Goal: Task Accomplishment & Management: Use online tool/utility

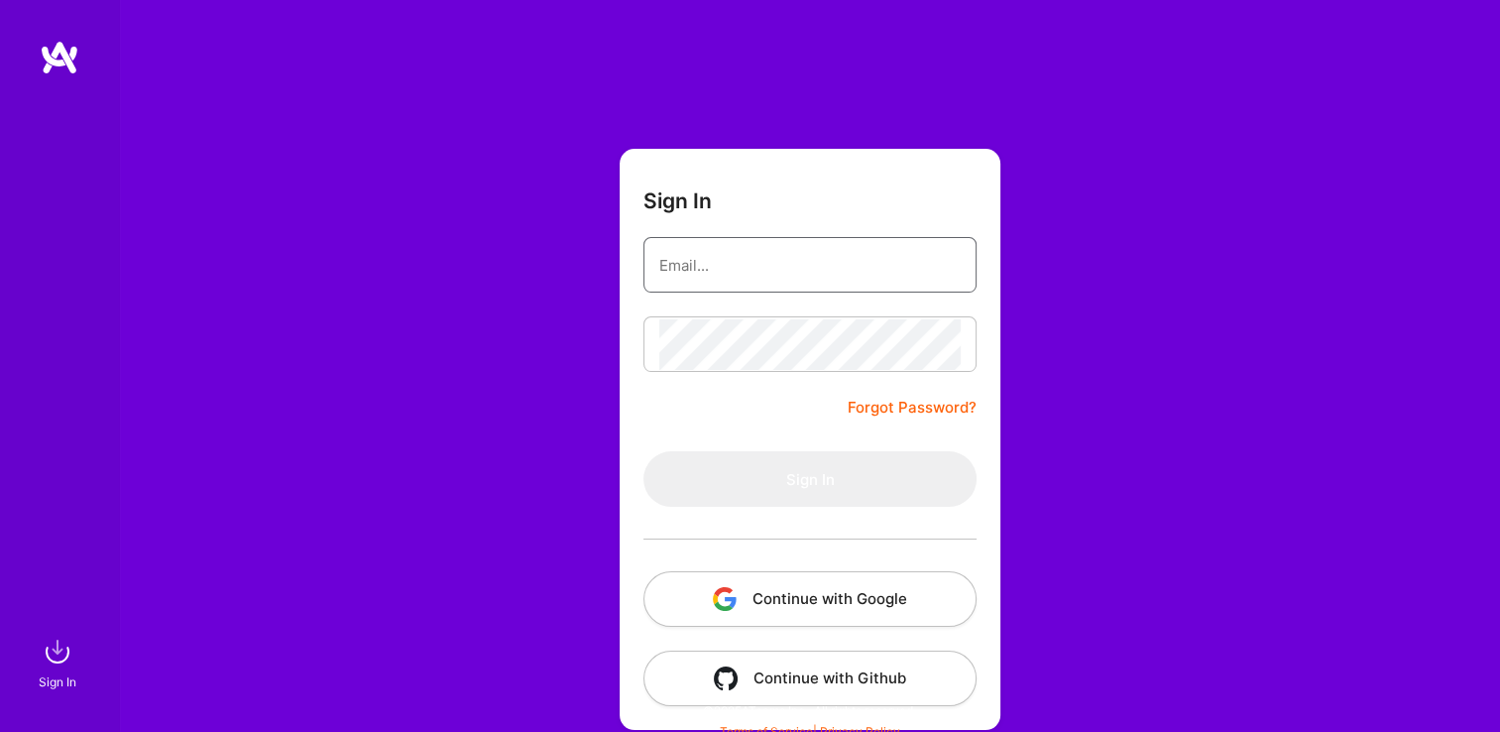
type input "[EMAIL_ADDRESS][DOMAIN_NAME]"
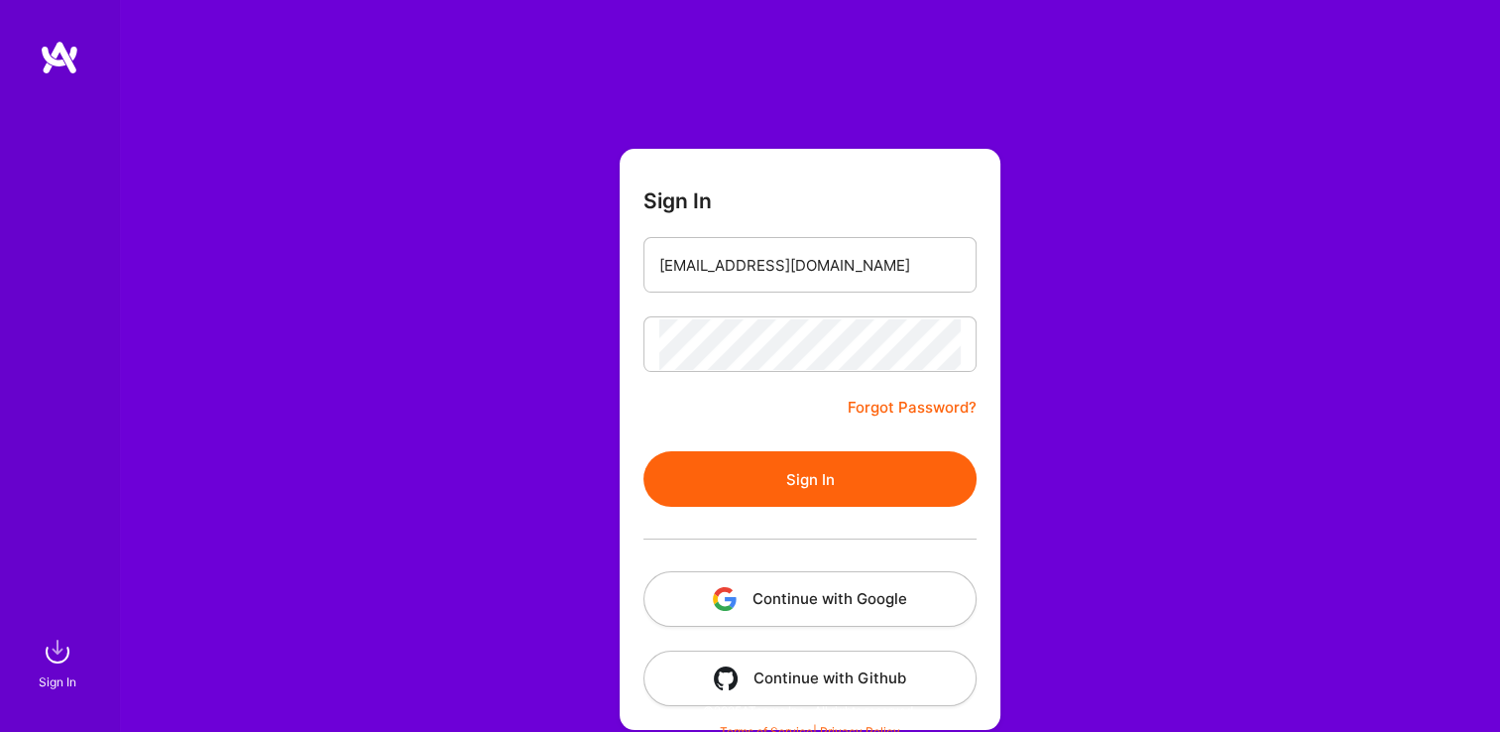
click at [660, 491] on button "Sign In" at bounding box center [809, 479] width 333 height 56
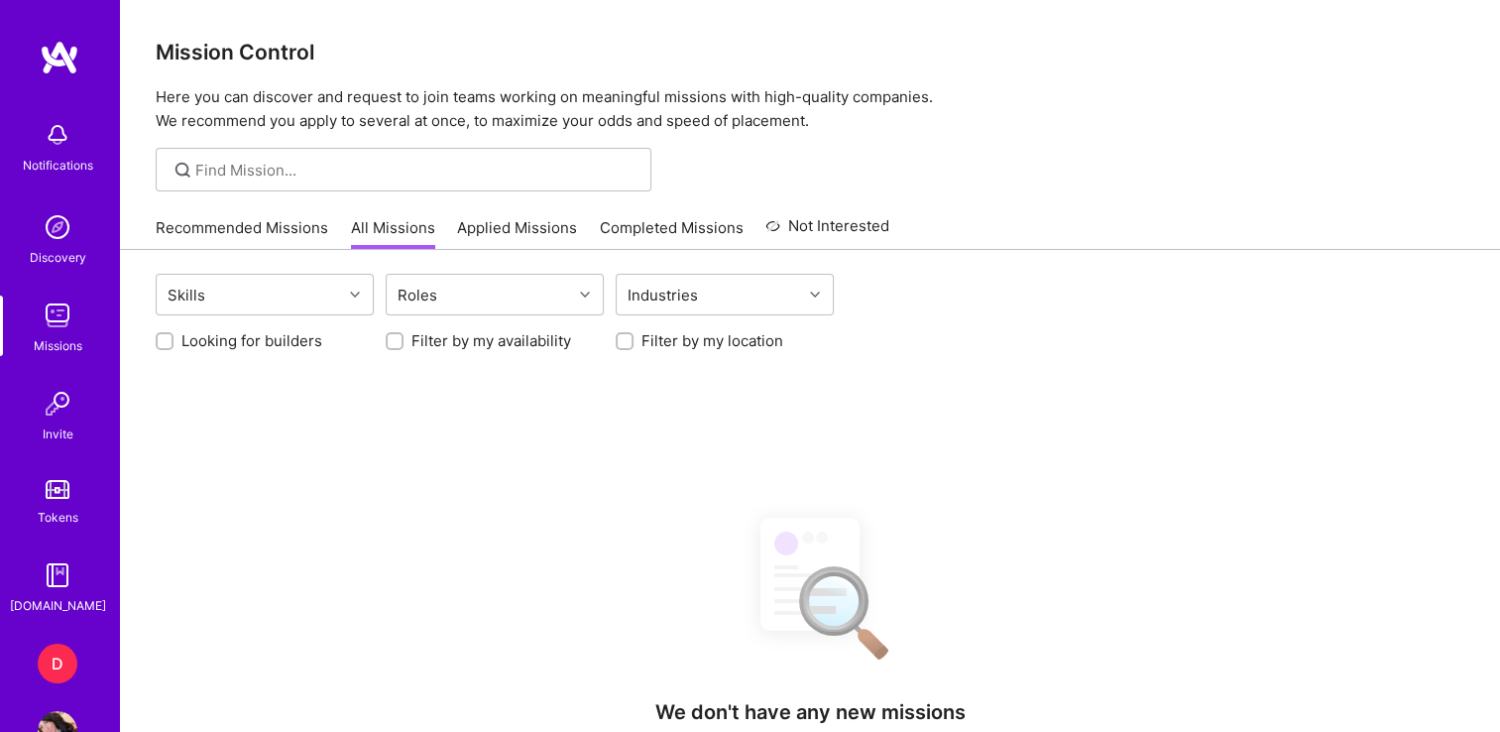
click at [40, 668] on div "D" at bounding box center [58, 663] width 40 height 40
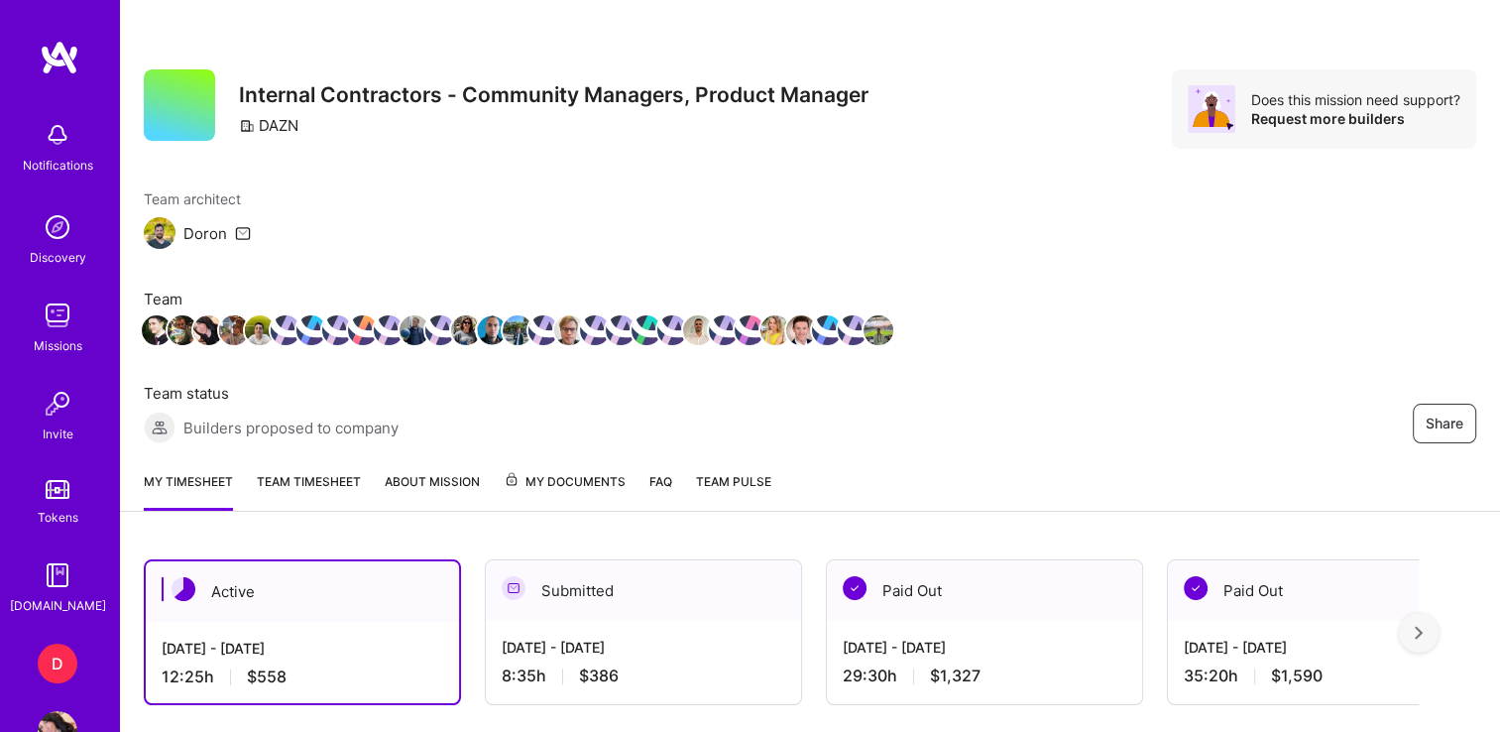
drag, startPoint x: 221, startPoint y: 561, endPoint x: 213, endPoint y: 549, distance: 14.3
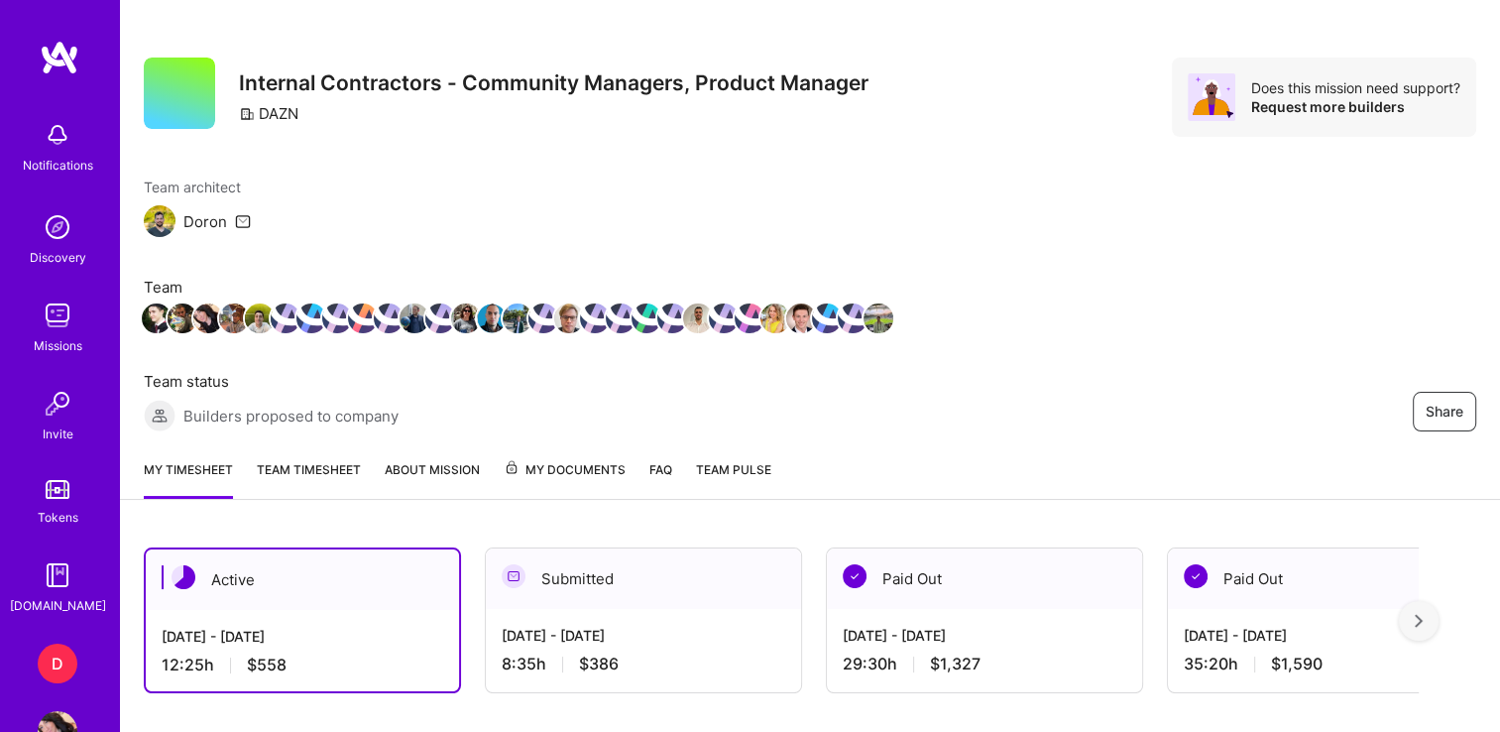
scroll to position [7, 0]
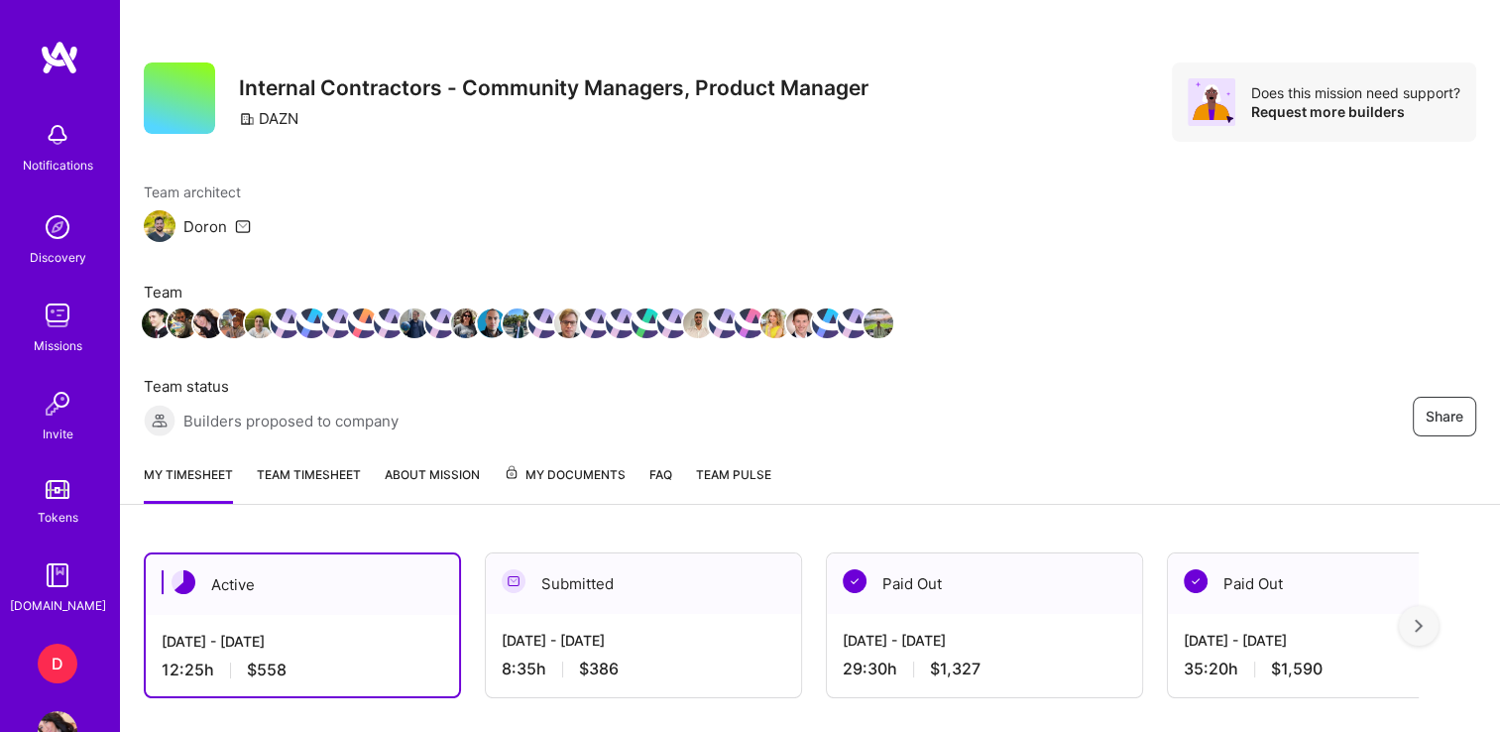
drag, startPoint x: 769, startPoint y: 645, endPoint x: 947, endPoint y: 577, distance: 190.2
click at [947, 577] on div "Active [DATE] - [DATE] 12:25 h $558 Submitted [DATE] - [DATE] 8:35 h $386 Paid …" at bounding box center [781, 625] width 1275 height 146
drag, startPoint x: 945, startPoint y: 573, endPoint x: 753, endPoint y: 782, distance: 283.5
click at [1366, 328] on div "Team architect [PERSON_NAME] Team Team status Builders proposed to company Share" at bounding box center [810, 308] width 1332 height 255
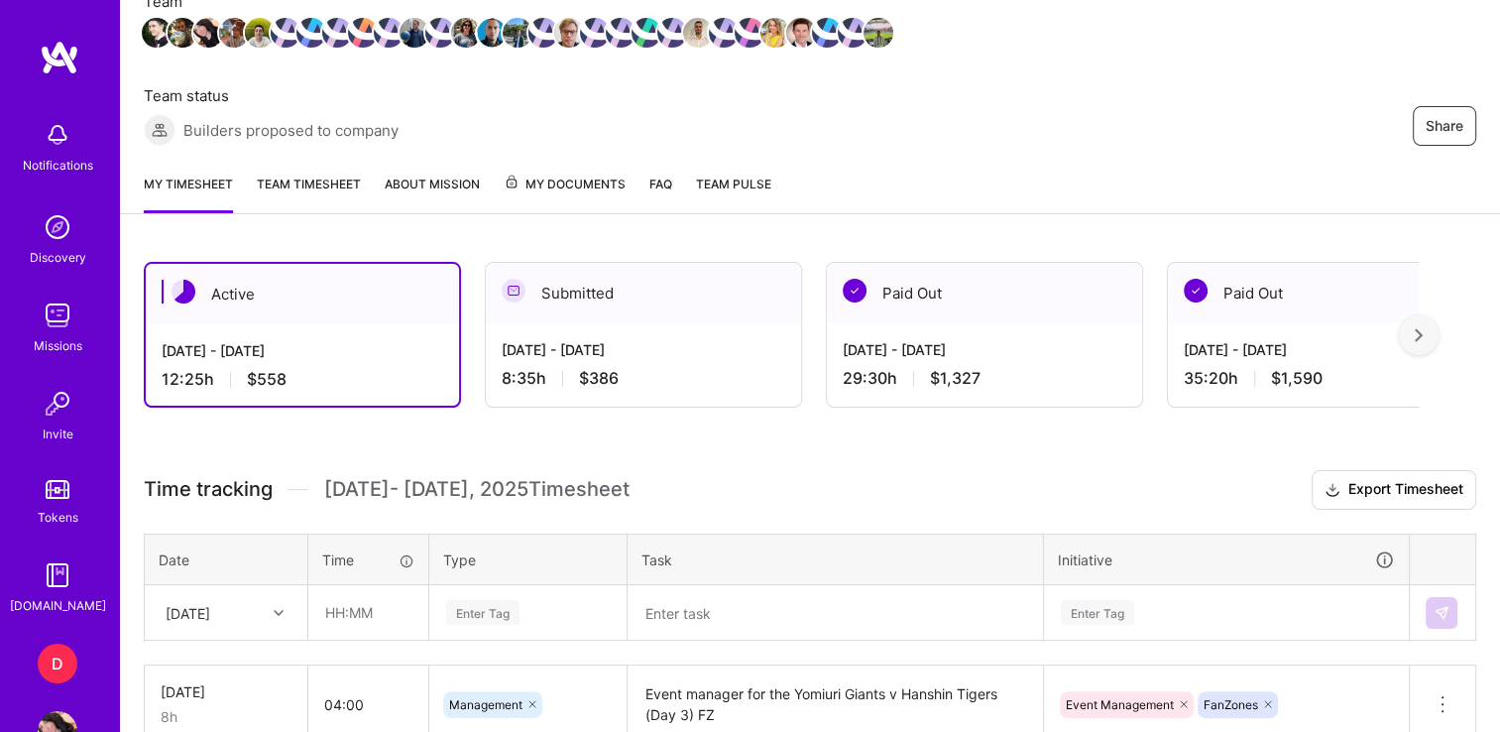
scroll to position [309, 0]
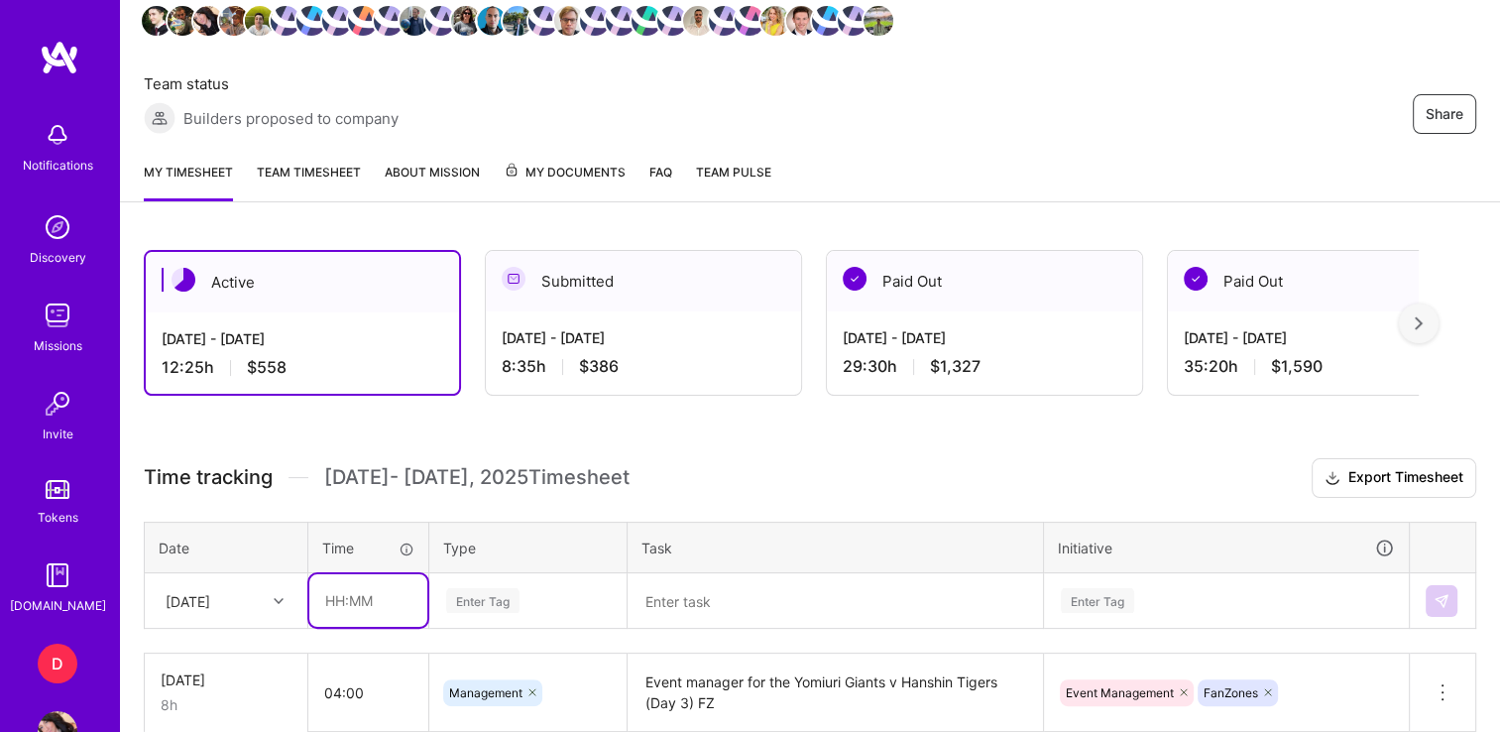
click at [330, 594] on input "text" at bounding box center [368, 600] width 118 height 53
type input "01:00"
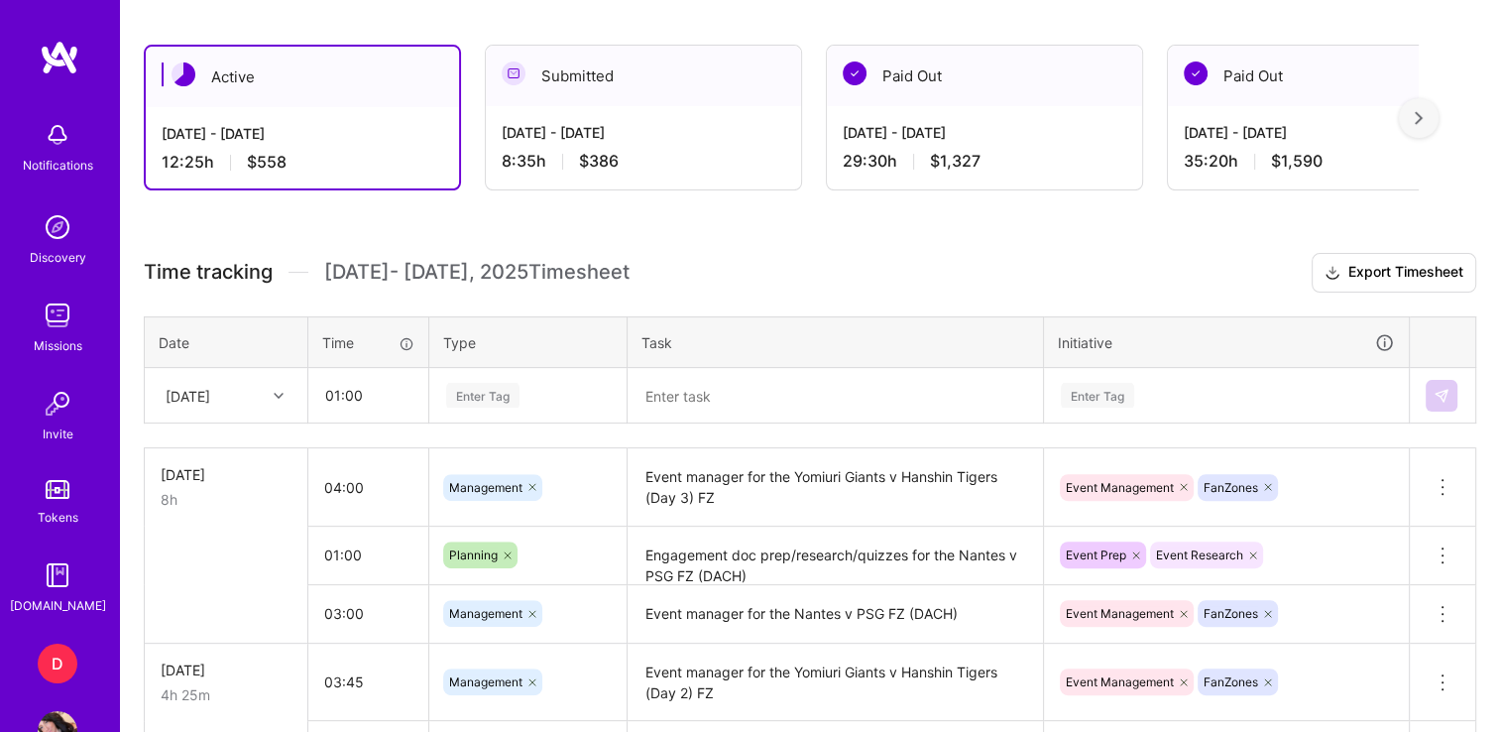
scroll to position [708, 0]
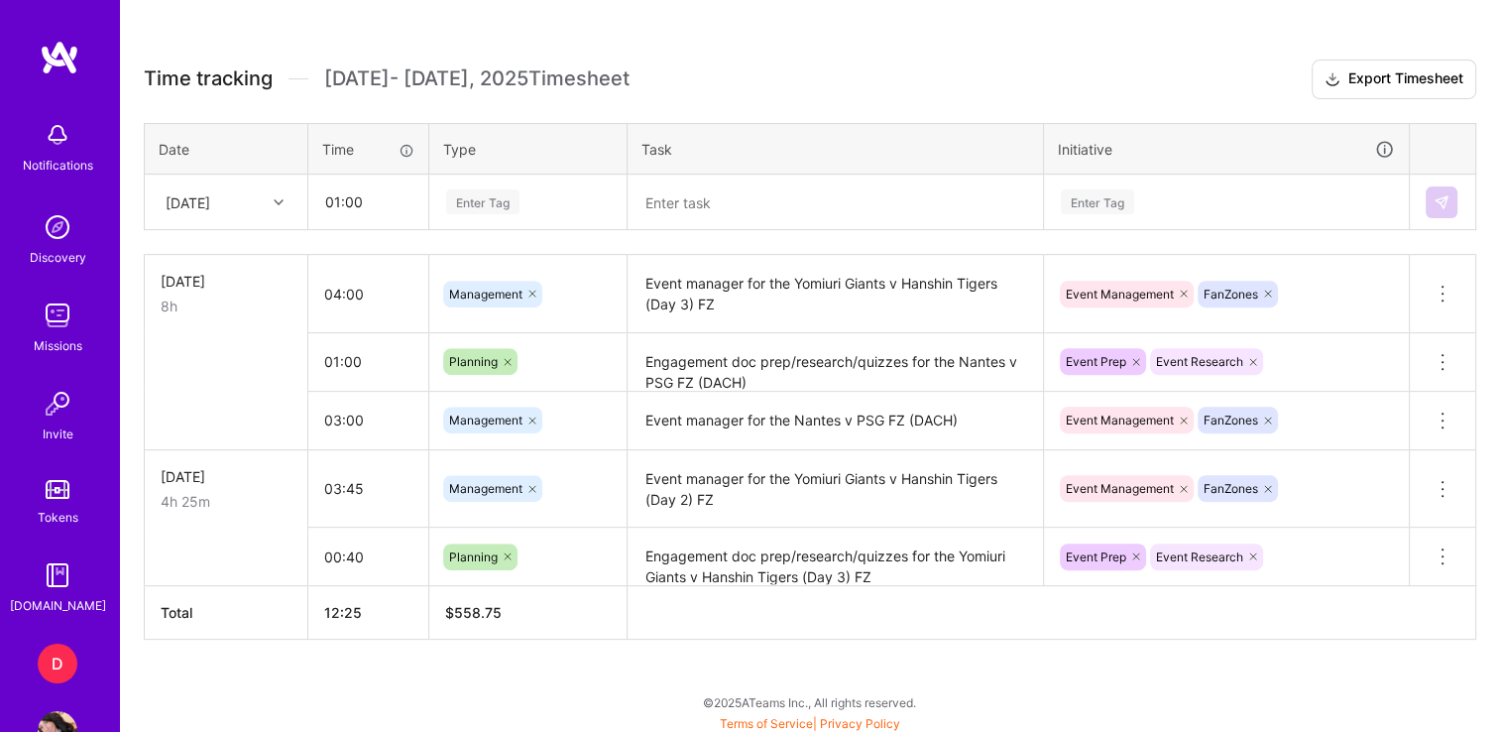
drag, startPoint x: 341, startPoint y: 641, endPoint x: 326, endPoint y: 782, distance: 141.6
click at [326, 727] on html "Notifications Discovery Missions Invite Tokens [DOMAIN_NAME] D Dazn: Internal C…" at bounding box center [750, 9] width 1500 height 1435
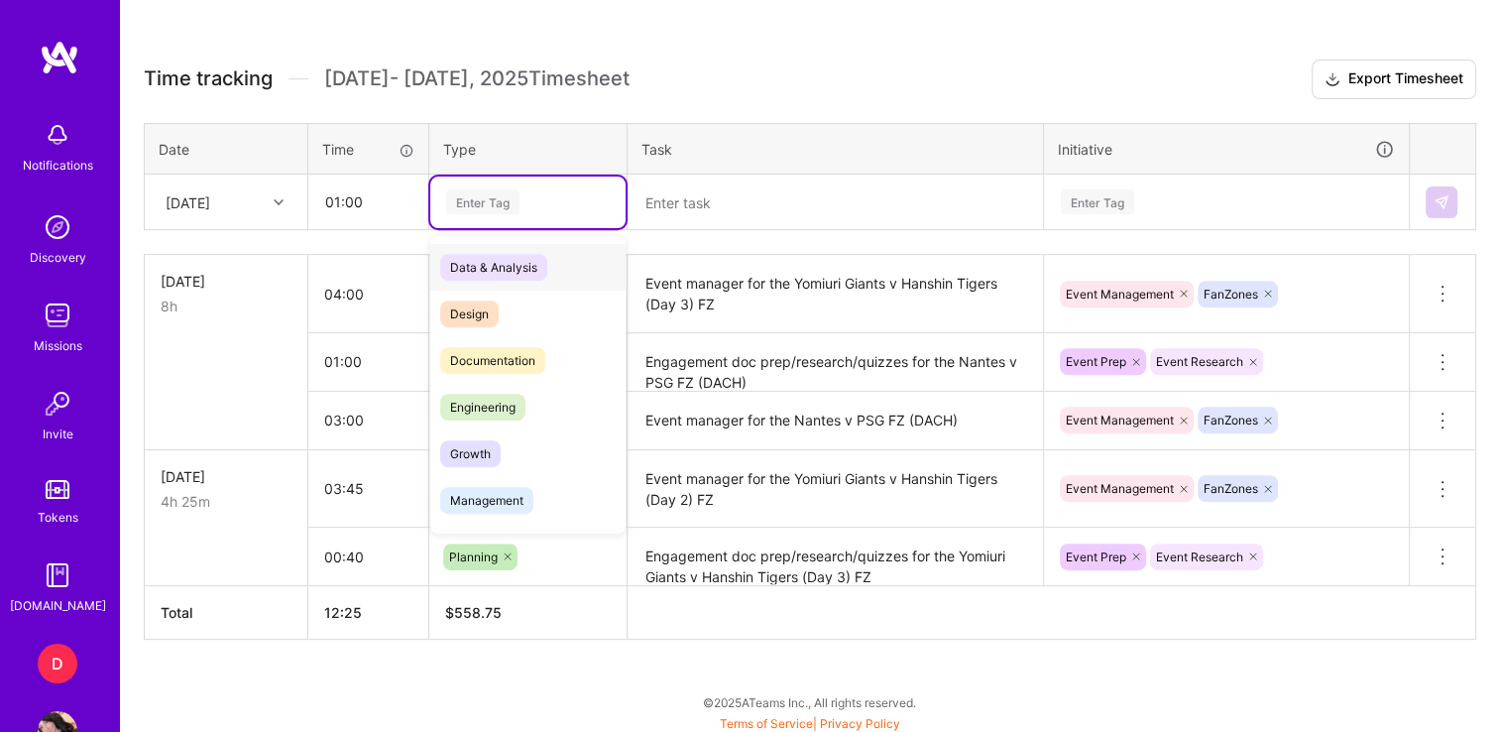
click at [475, 196] on div "Enter Tag" at bounding box center [482, 201] width 73 height 31
type input "o"
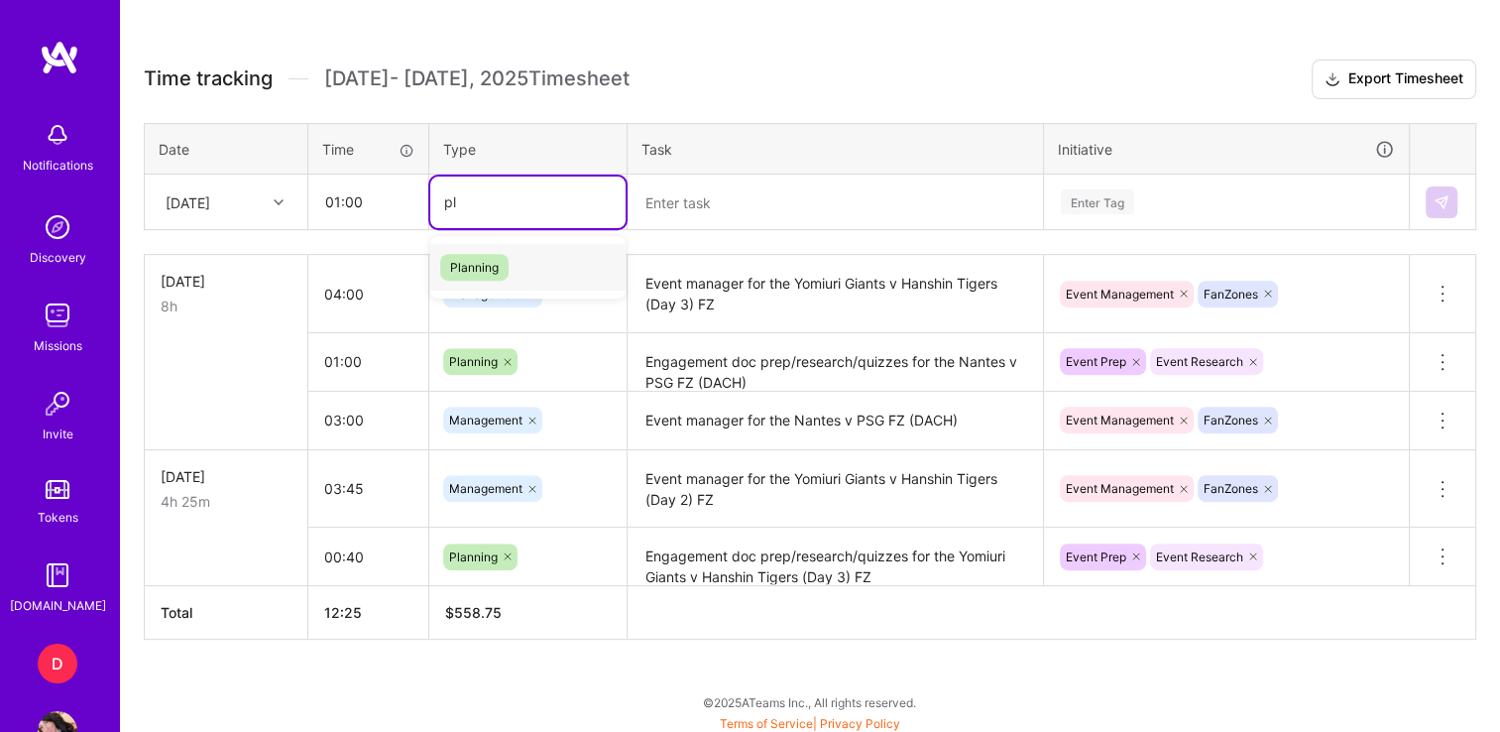
type input "pla"
click at [470, 254] on span "Planning" at bounding box center [474, 267] width 68 height 27
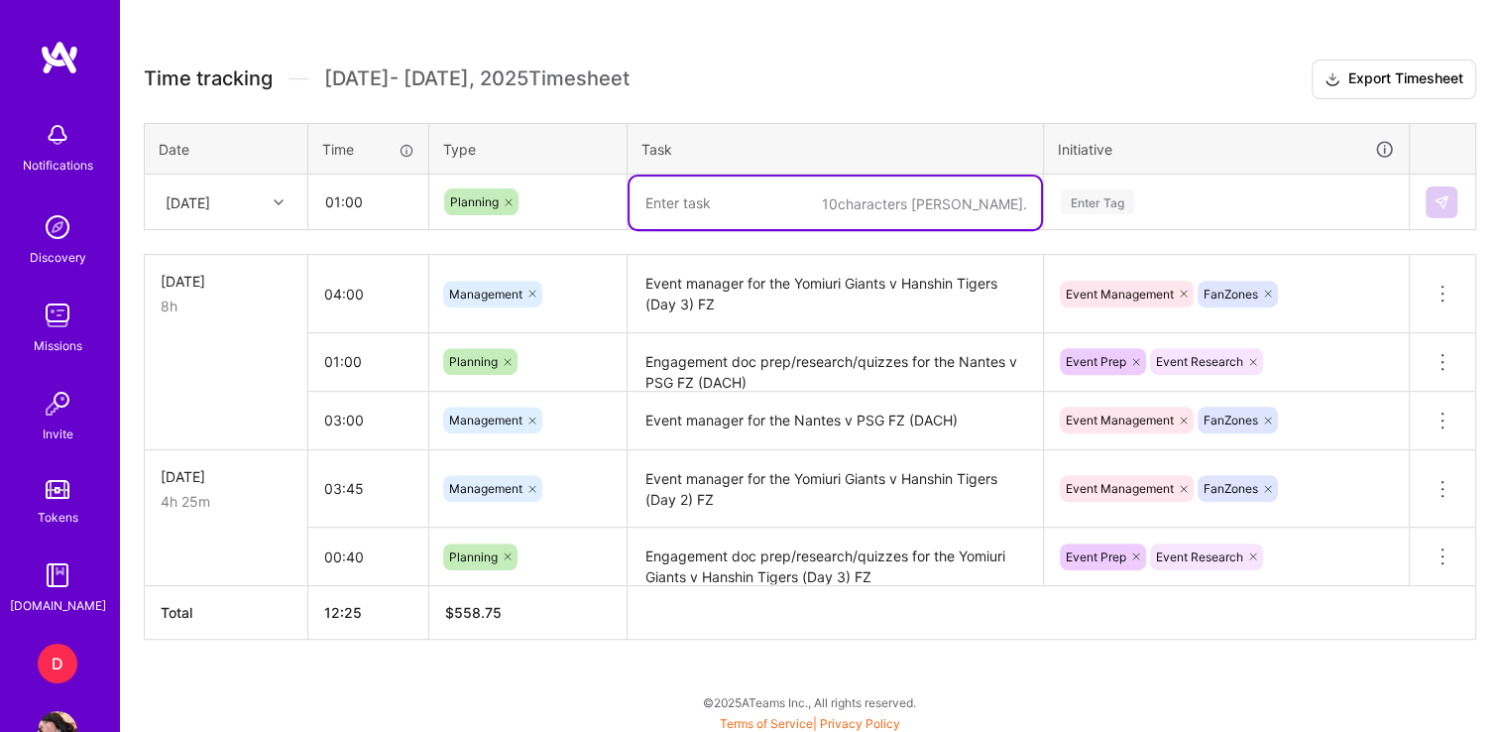
click at [785, 196] on textarea at bounding box center [835, 202] width 411 height 53
click at [505, 203] on icon at bounding box center [509, 202] width 12 height 12
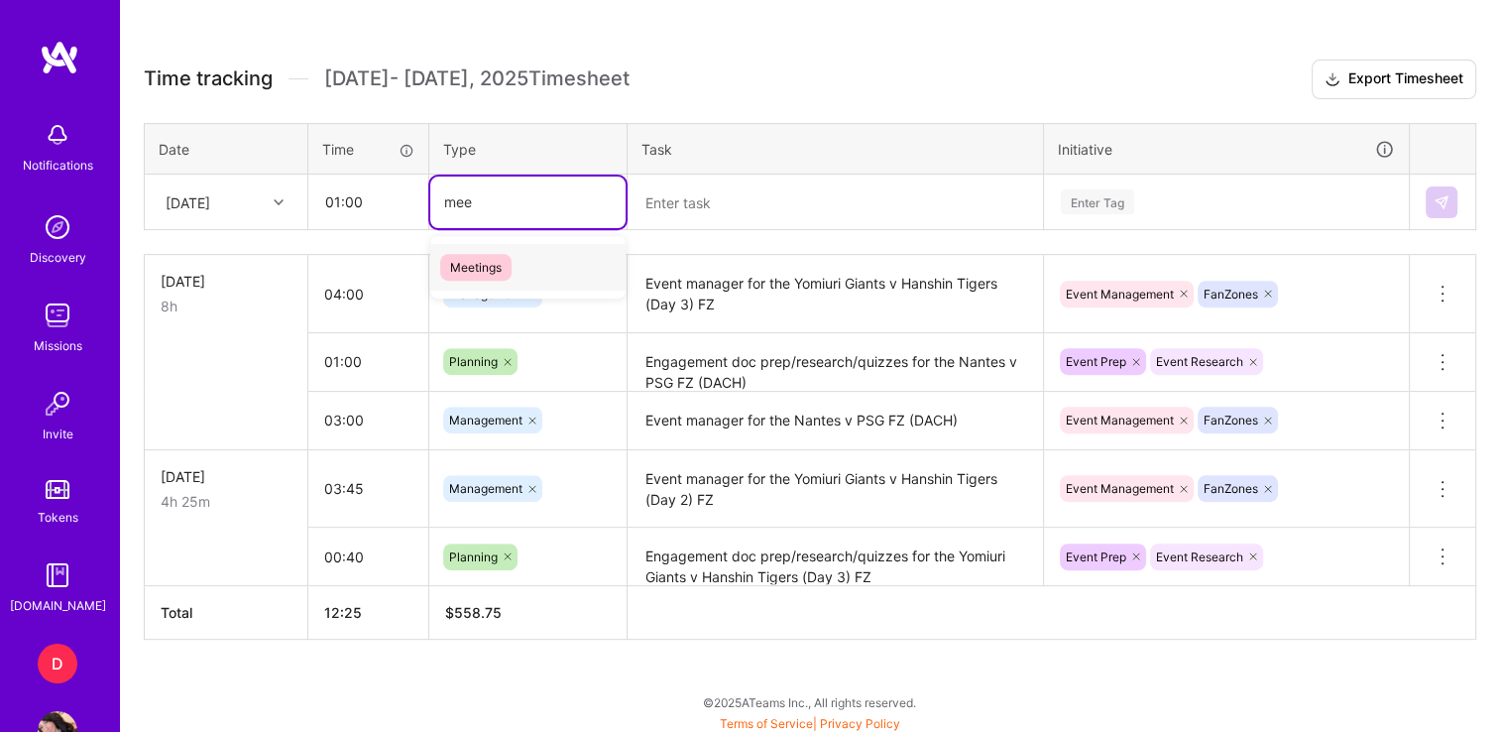
type input "meet"
click at [488, 258] on span "Meetings" at bounding box center [475, 267] width 71 height 27
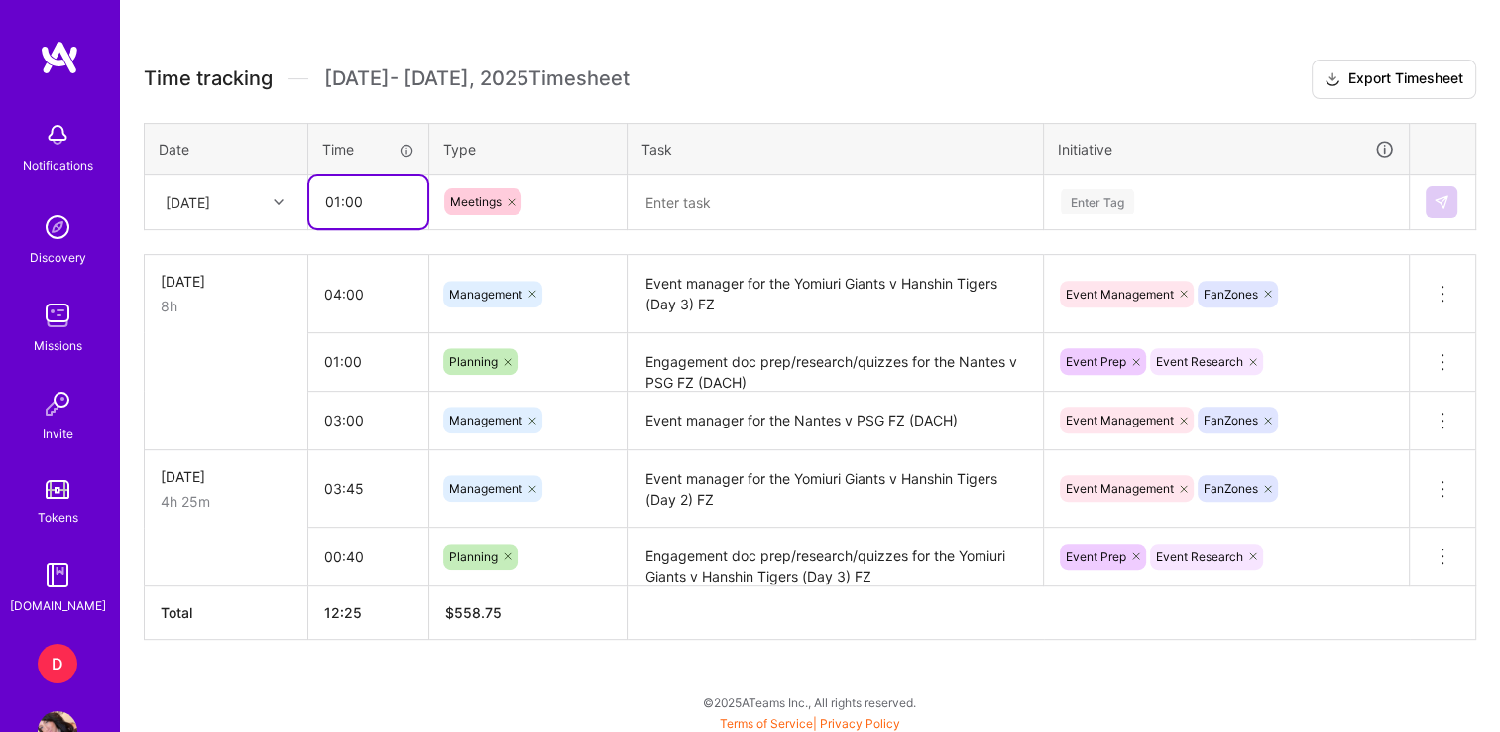
click at [379, 192] on input "01:00" at bounding box center [368, 201] width 118 height 53
type input "00:30"
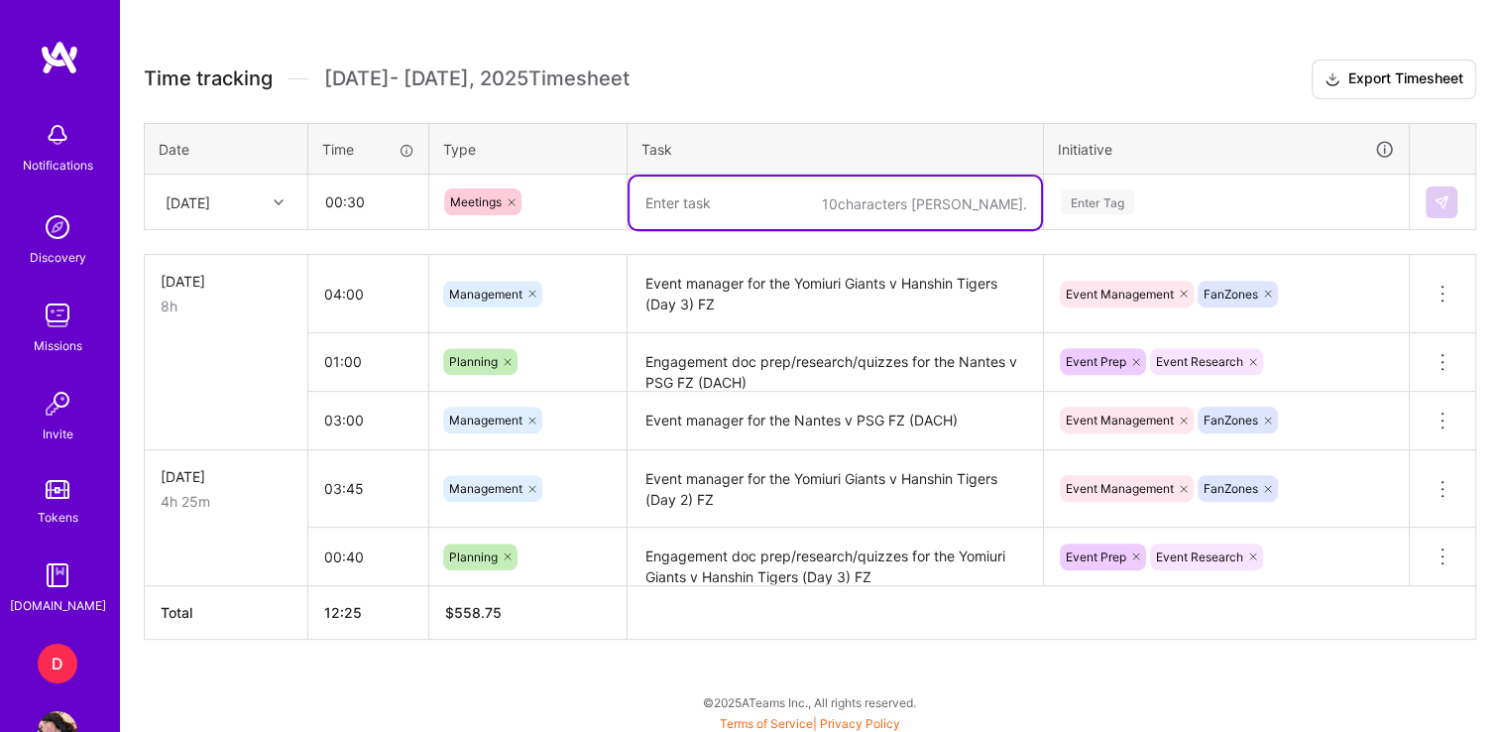
click at [794, 203] on textarea at bounding box center [835, 202] width 411 height 53
paste textarea "Serie A FZ Broadcast Integrations & sponsor/promos chat"
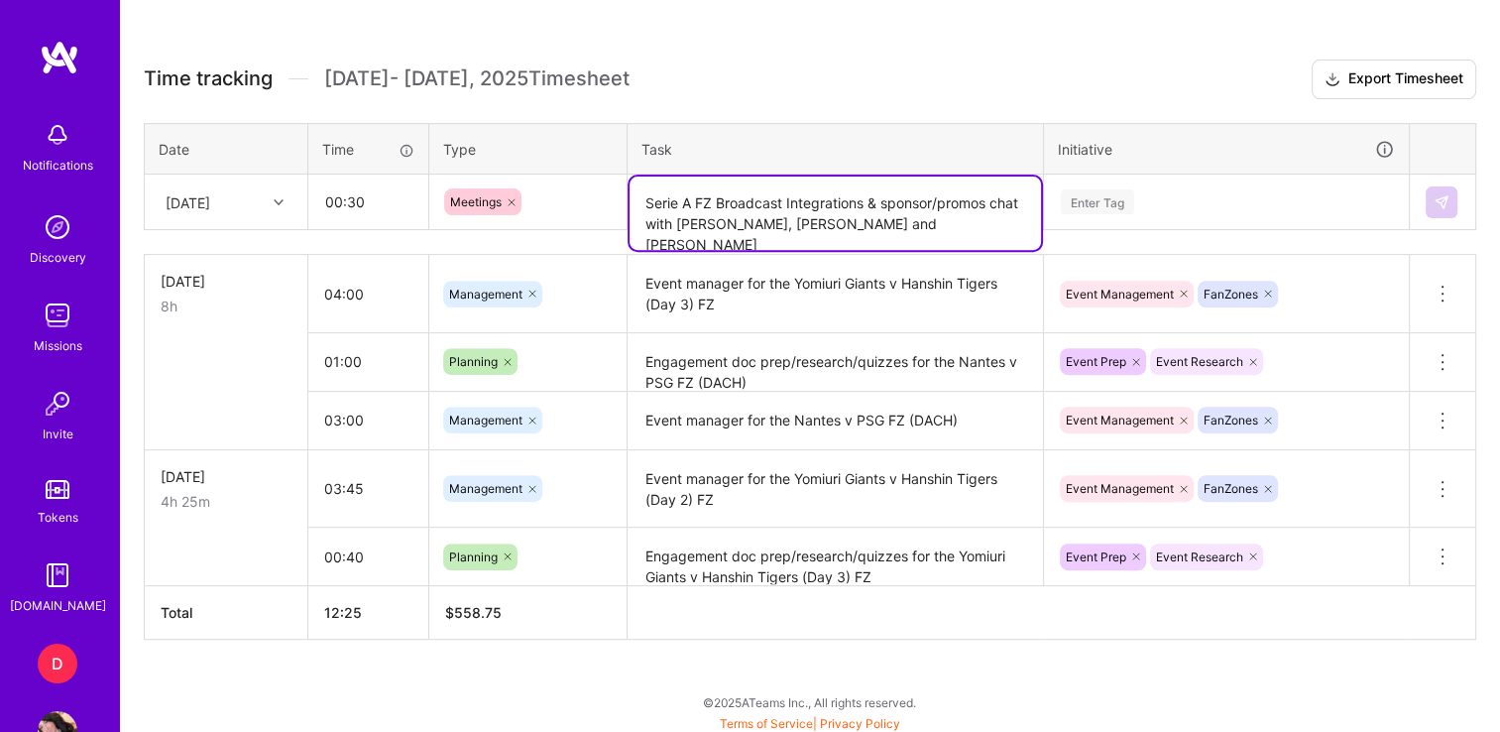
type textarea "Serie A FZ Broadcast Integrations & sponsor/promos chat with [PERSON_NAME], [PE…"
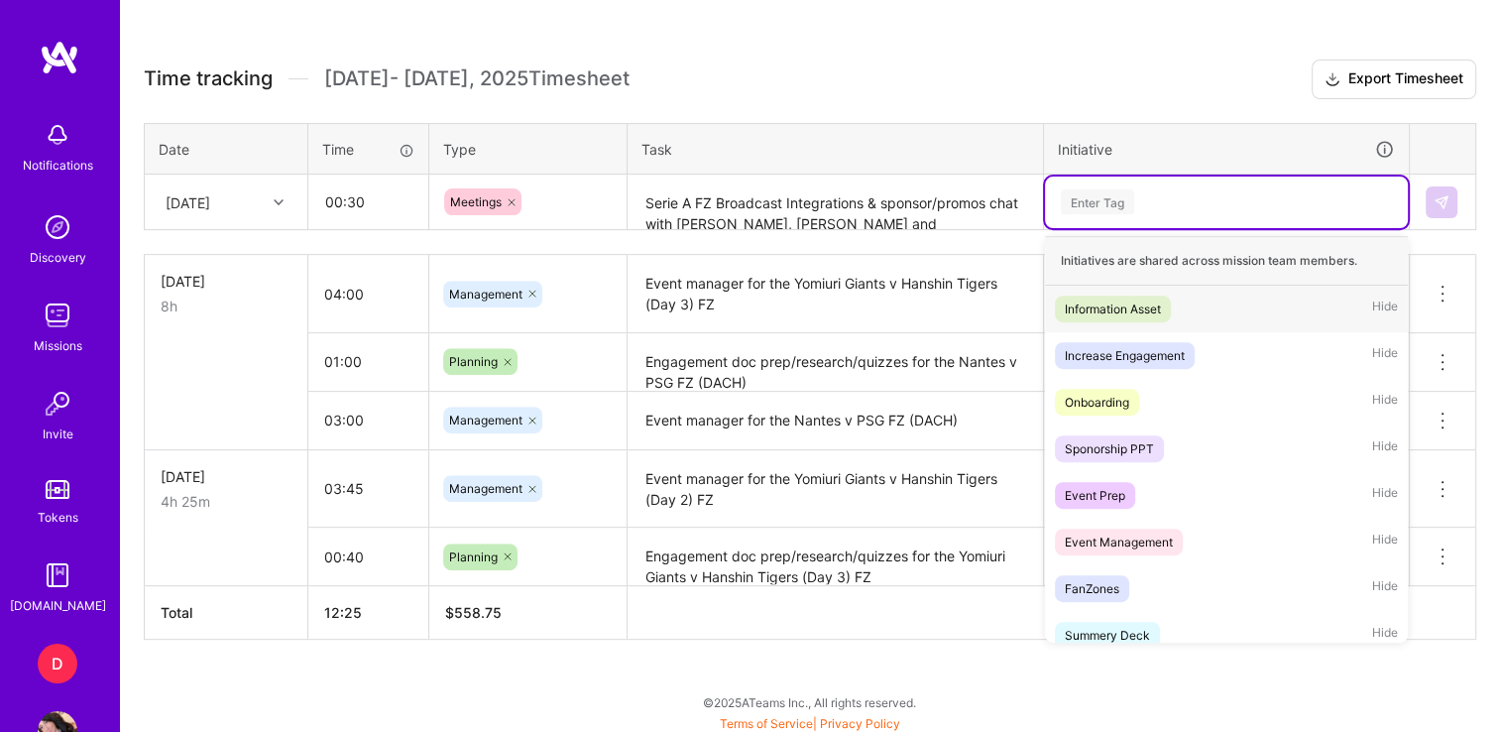
click at [1121, 188] on div "Enter Tag" at bounding box center [1097, 201] width 73 height 31
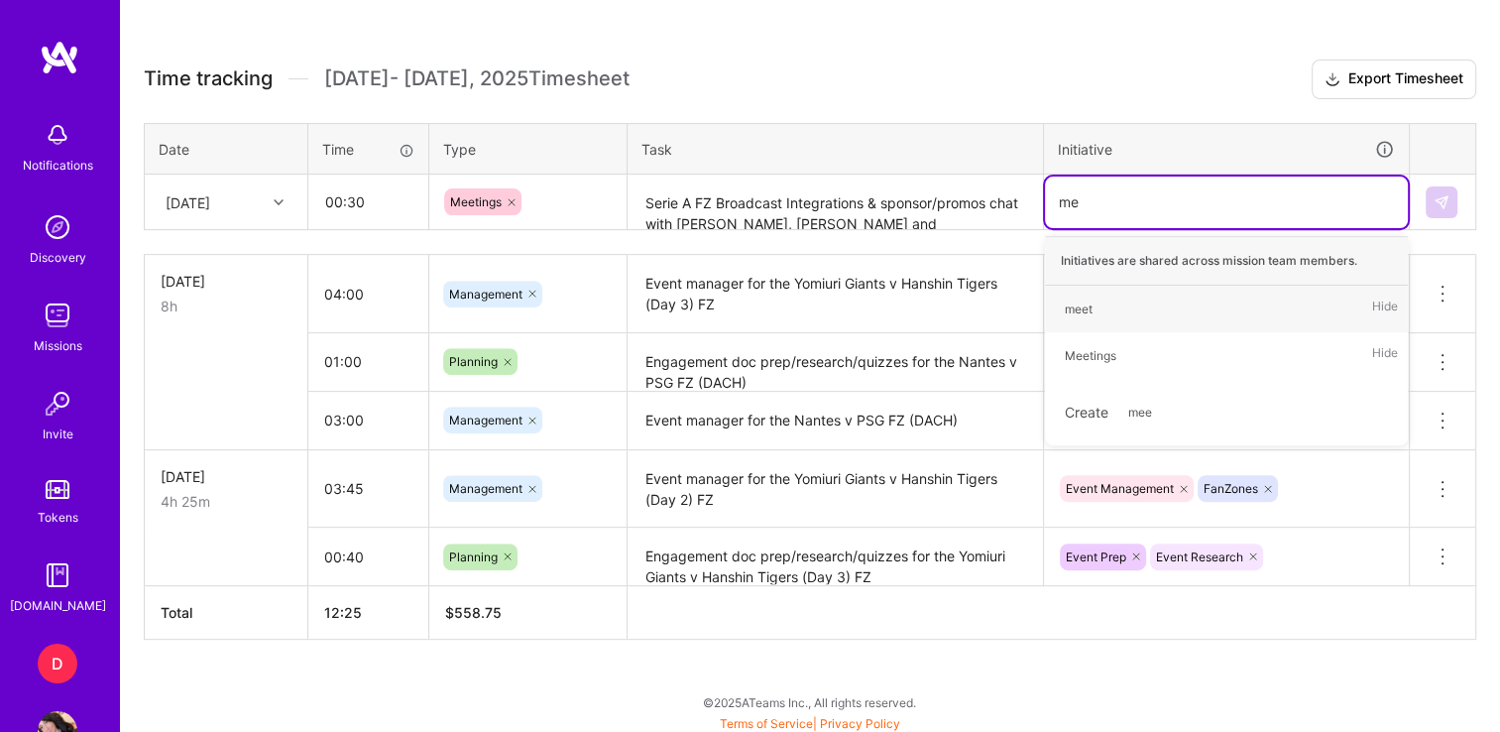
type input "mee"
click at [1087, 355] on div "Meetings" at bounding box center [1091, 355] width 52 height 21
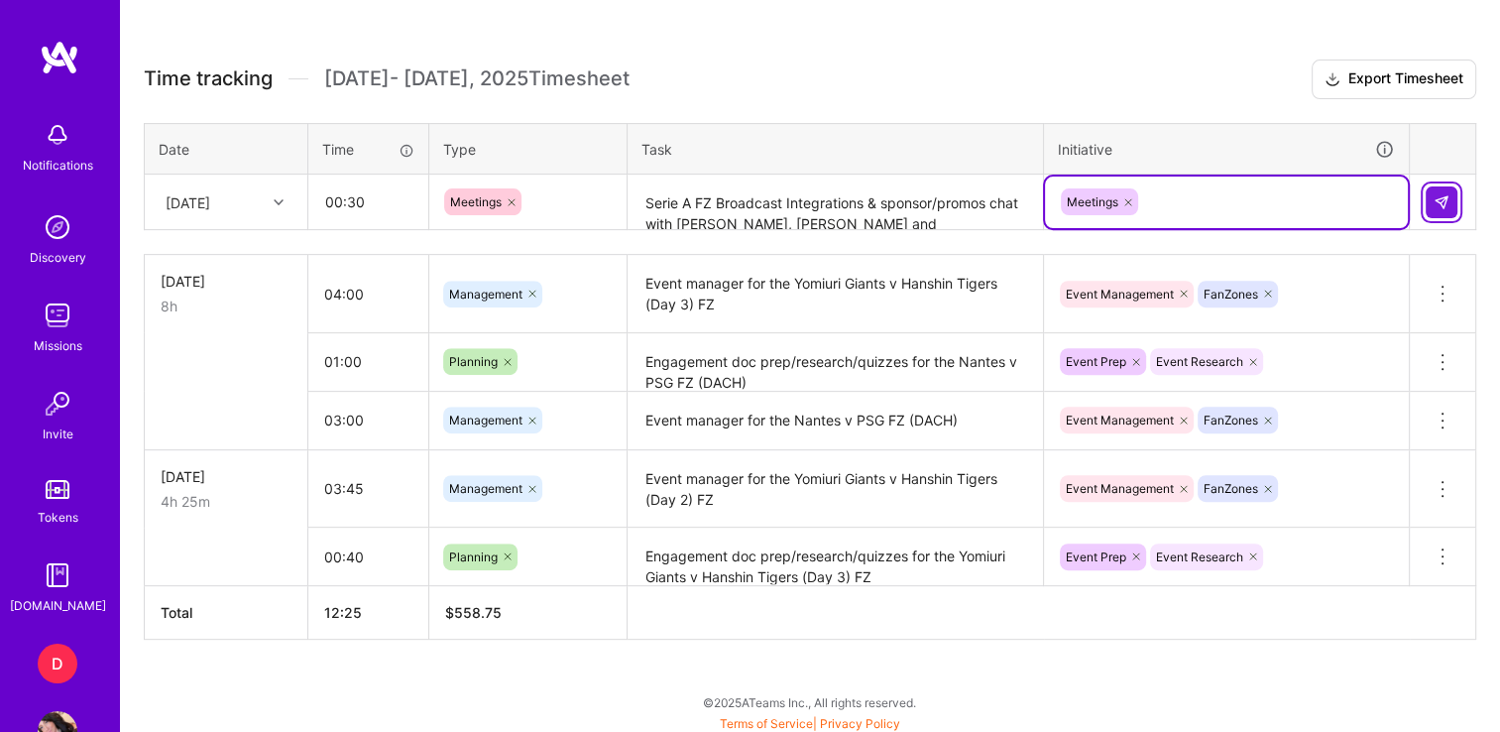
click at [1439, 194] on img at bounding box center [1442, 202] width 16 height 16
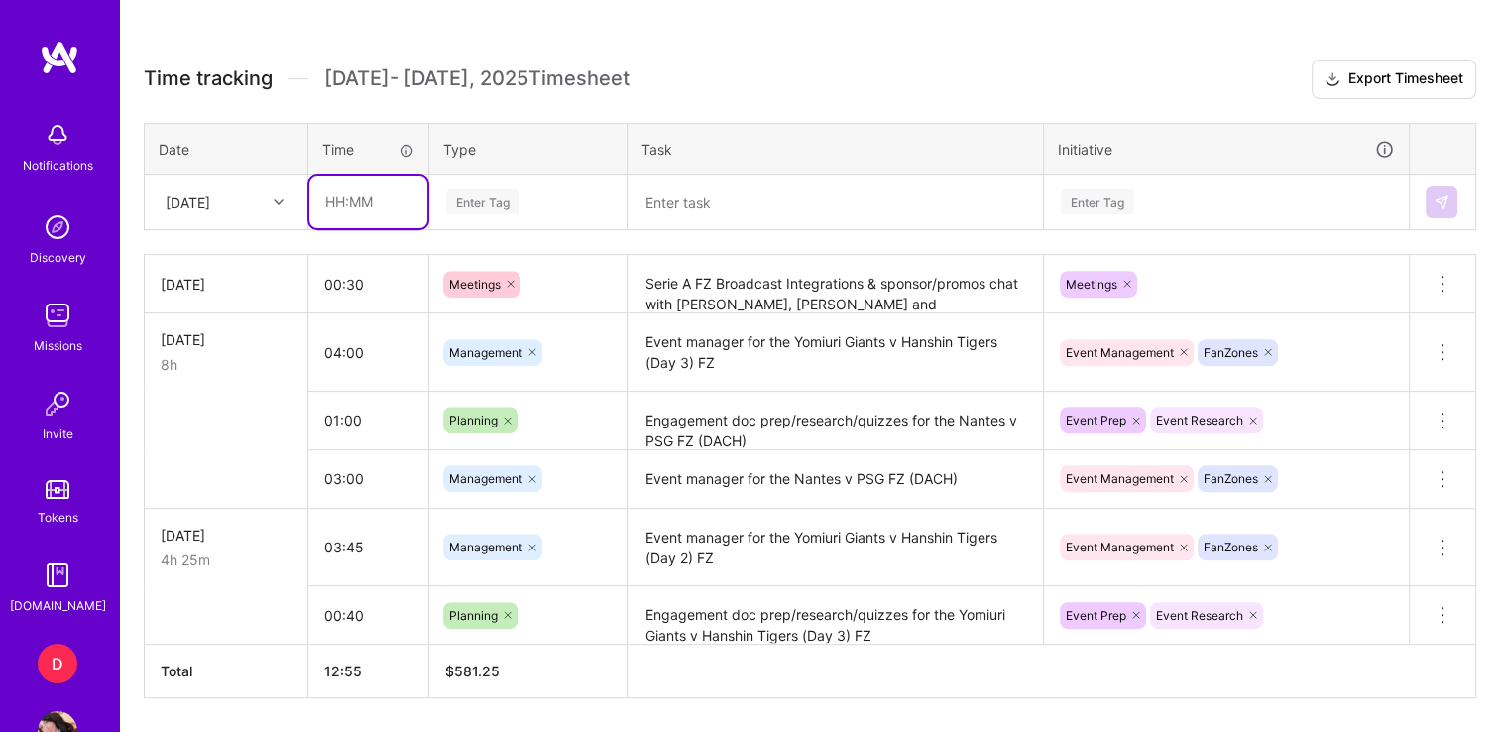
click at [331, 197] on input "text" at bounding box center [368, 201] width 118 height 53
click at [371, 192] on input "01:00" at bounding box center [368, 201] width 118 height 53
click at [371, 192] on input "00:30" at bounding box center [368, 201] width 118 height 53
type input "00:30"
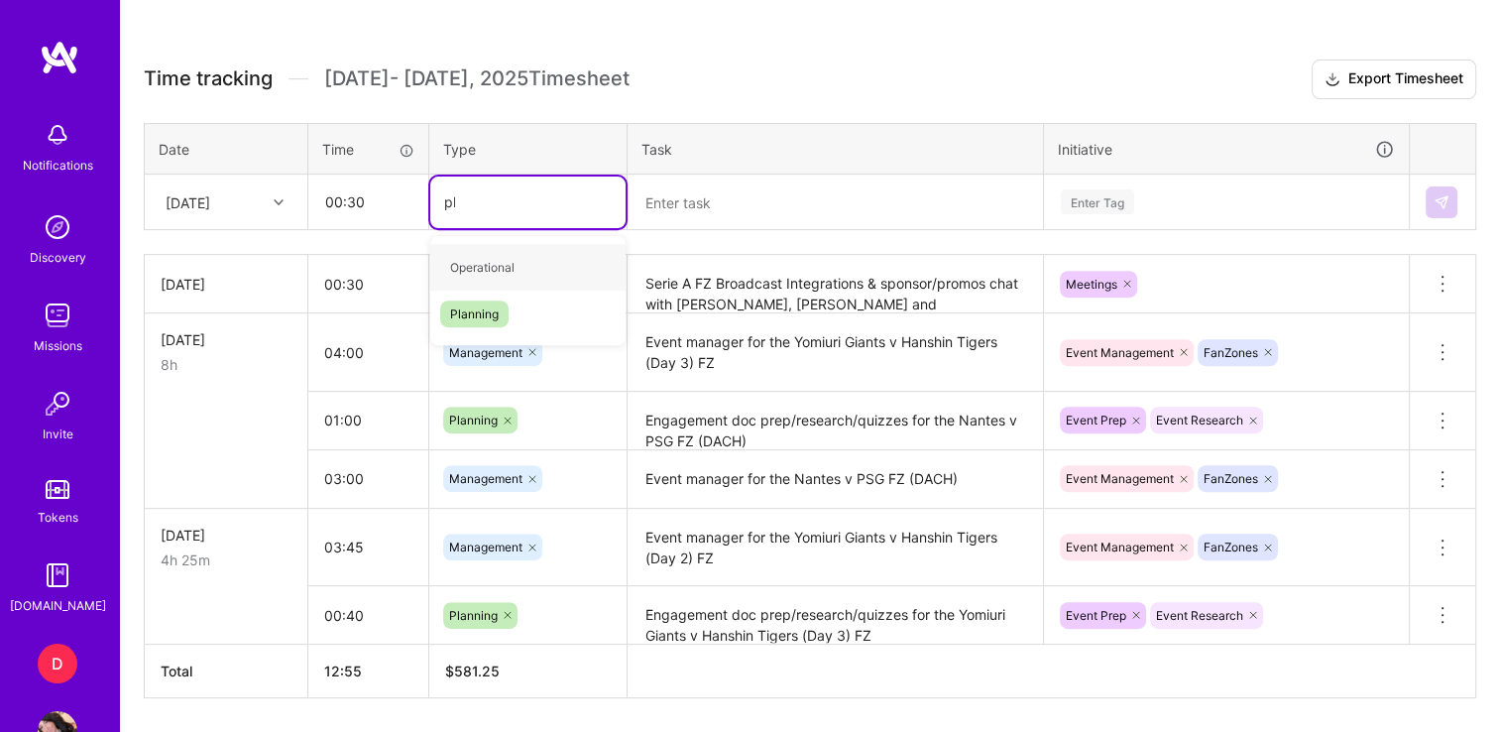
type input "pla"
click at [488, 255] on span "Planning" at bounding box center [474, 267] width 68 height 27
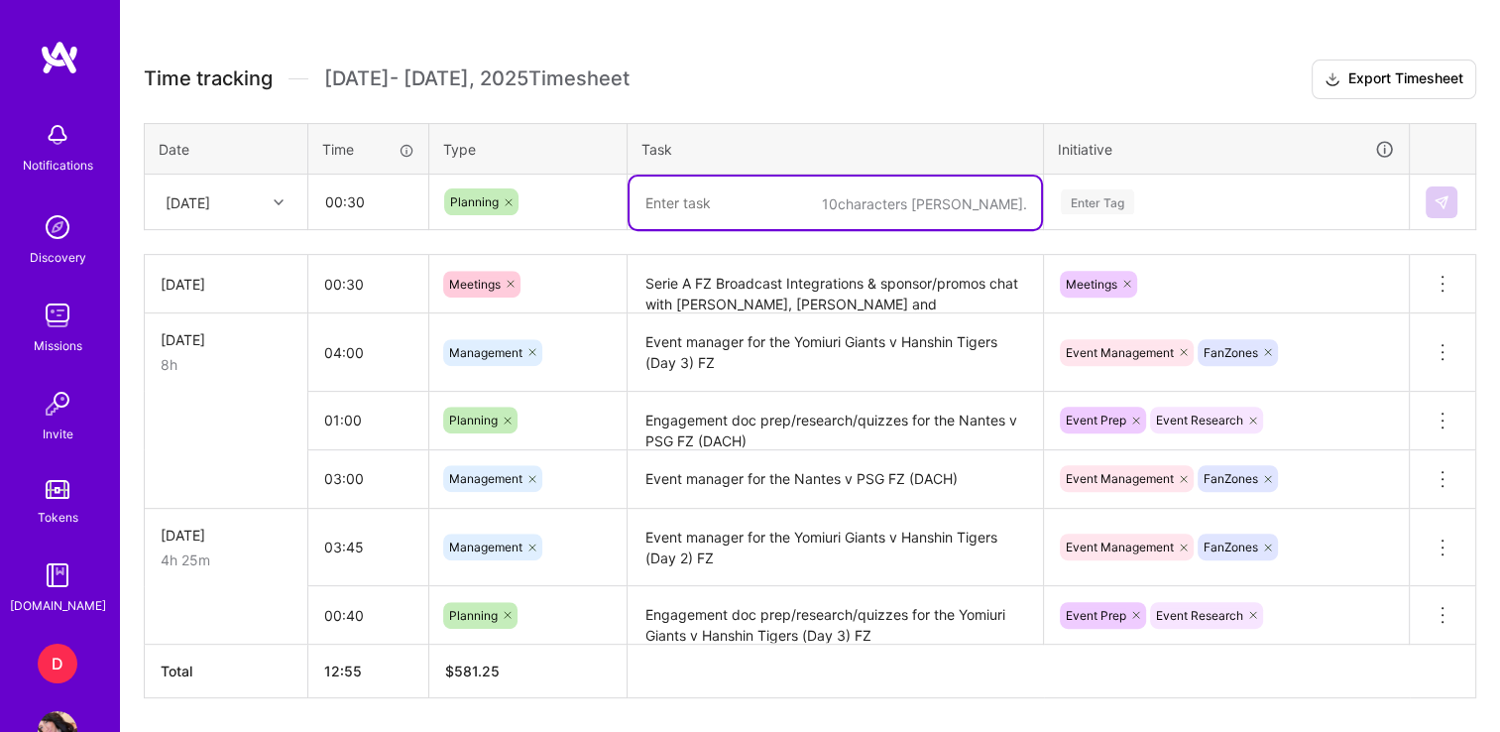
click at [735, 191] on textarea at bounding box center [835, 202] width 411 height 53
click at [642, 200] on textarea "[DATE] Night Football scheduling for Ran" at bounding box center [835, 202] width 411 height 53
click at [929, 200] on textarea "filled out [DATE] Night Football scheduling for Ran" at bounding box center [835, 202] width 411 height 53
type textarea "filled out [DATE] Night Football schedule for Ran"
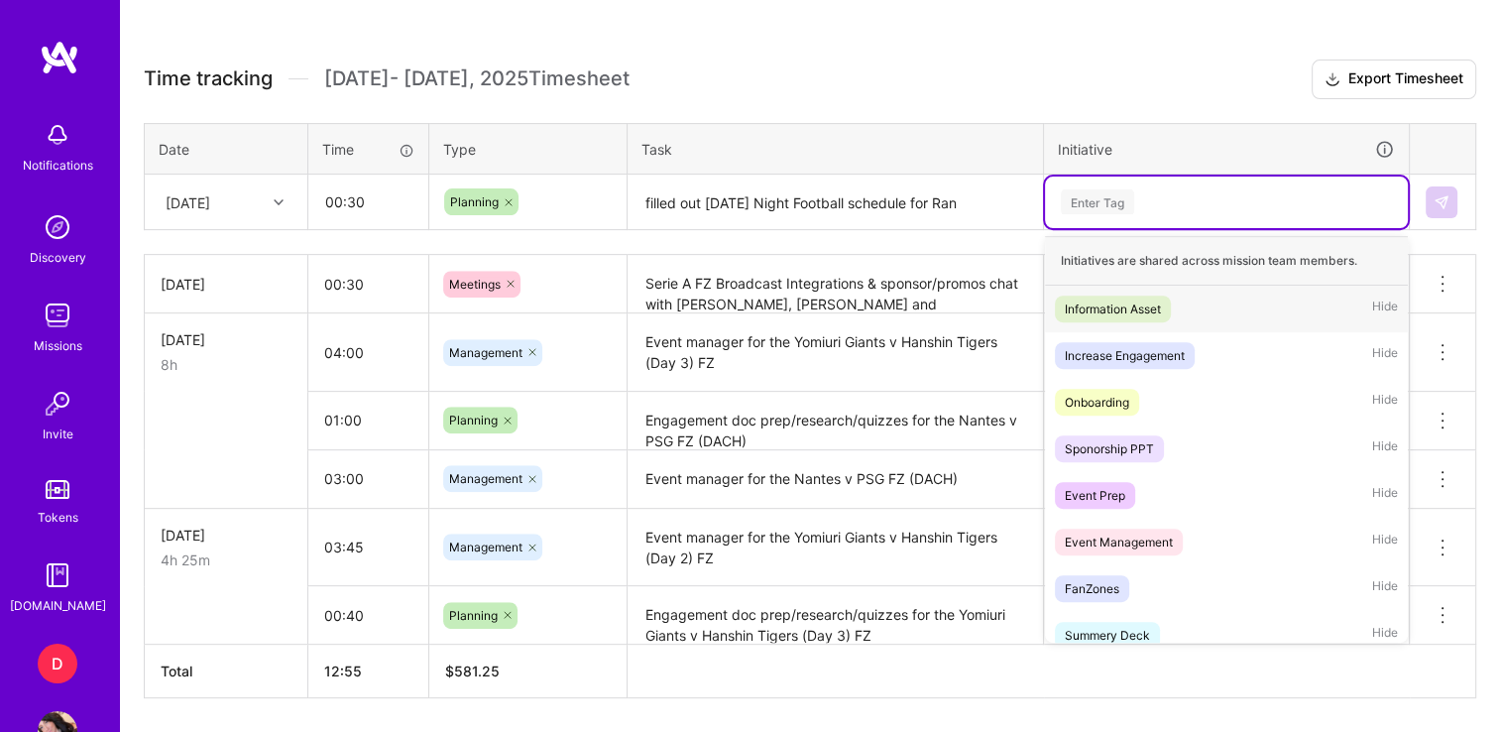
click at [1160, 192] on div "Enter Tag" at bounding box center [1226, 201] width 335 height 25
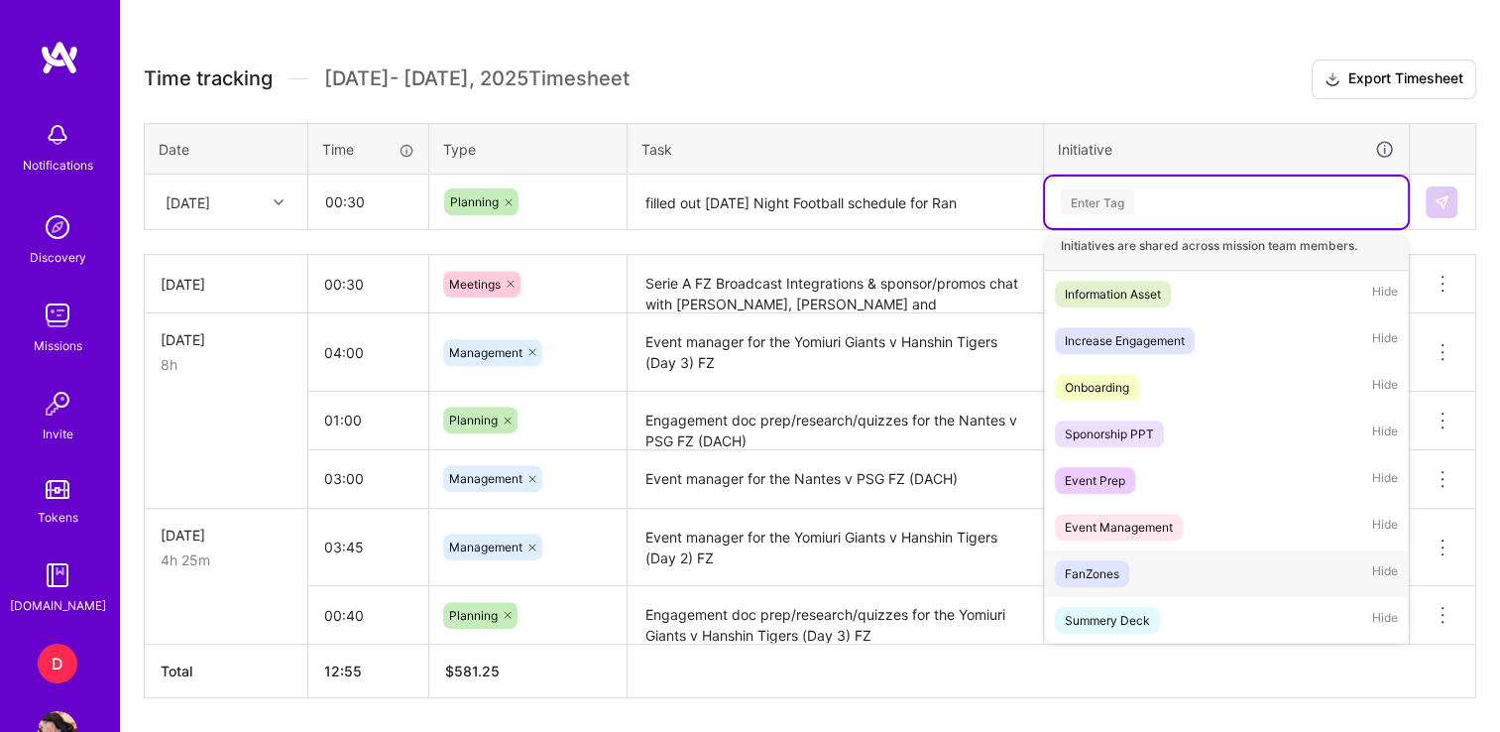
scroll to position [8, 0]
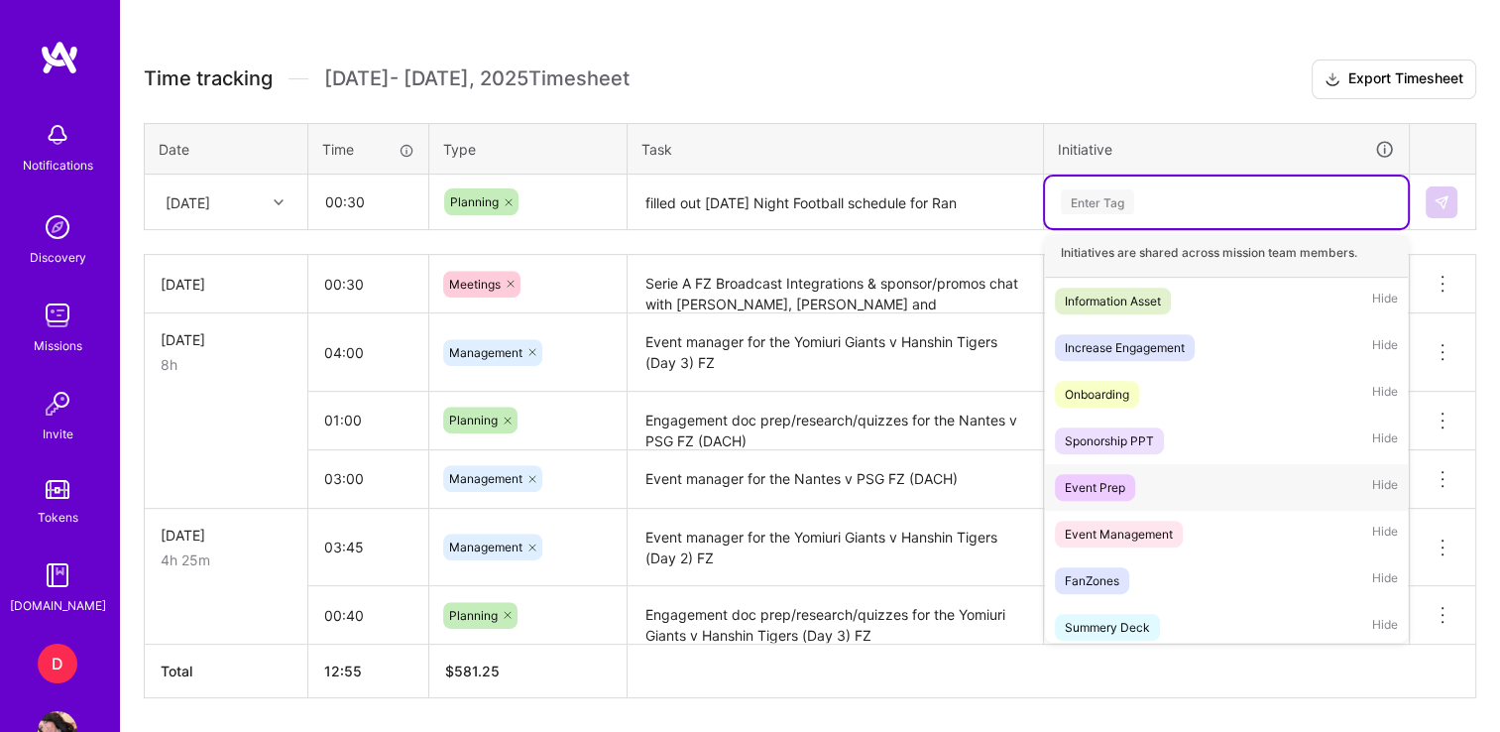
click at [1114, 482] on div "Event Prep" at bounding box center [1095, 487] width 60 height 21
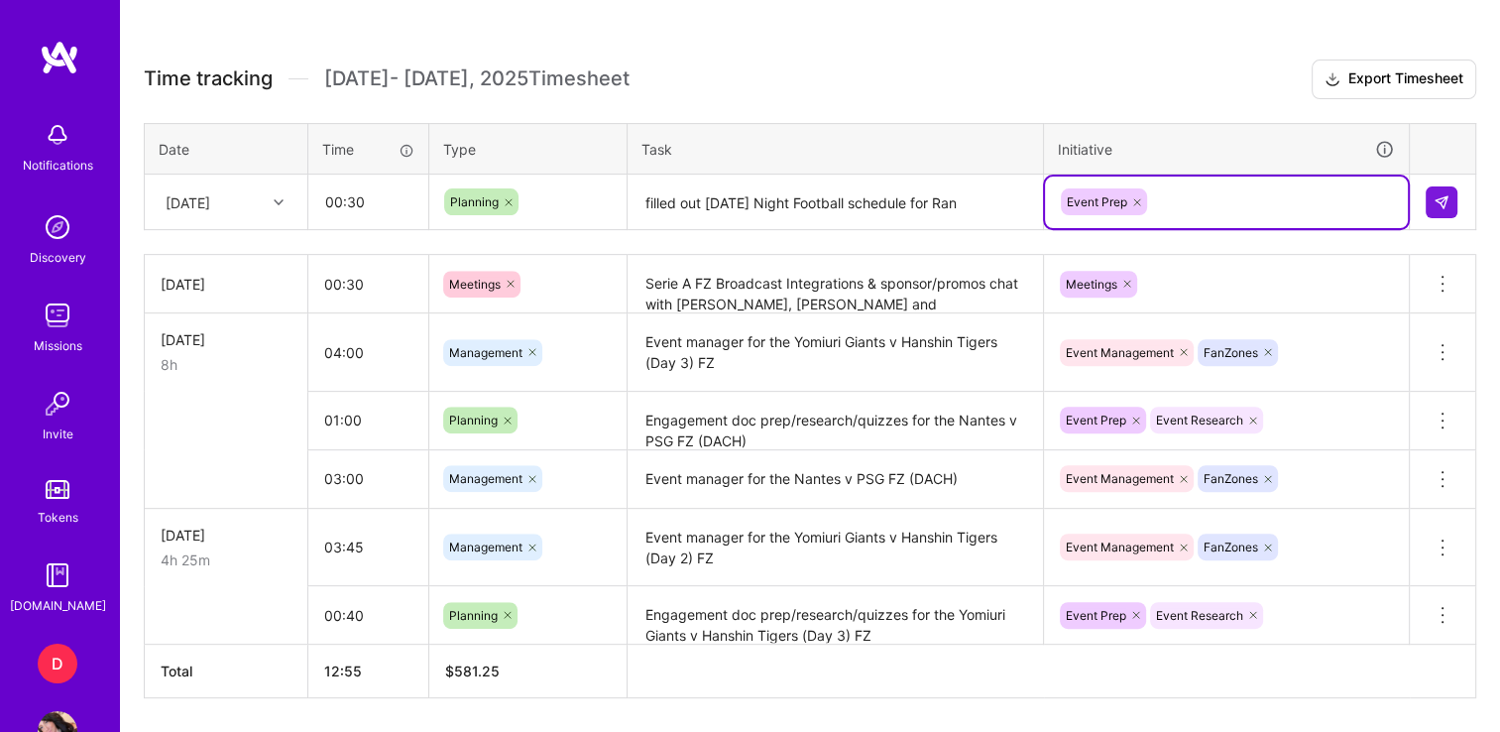
click at [1218, 192] on div "Event Prep" at bounding box center [1226, 201] width 335 height 31
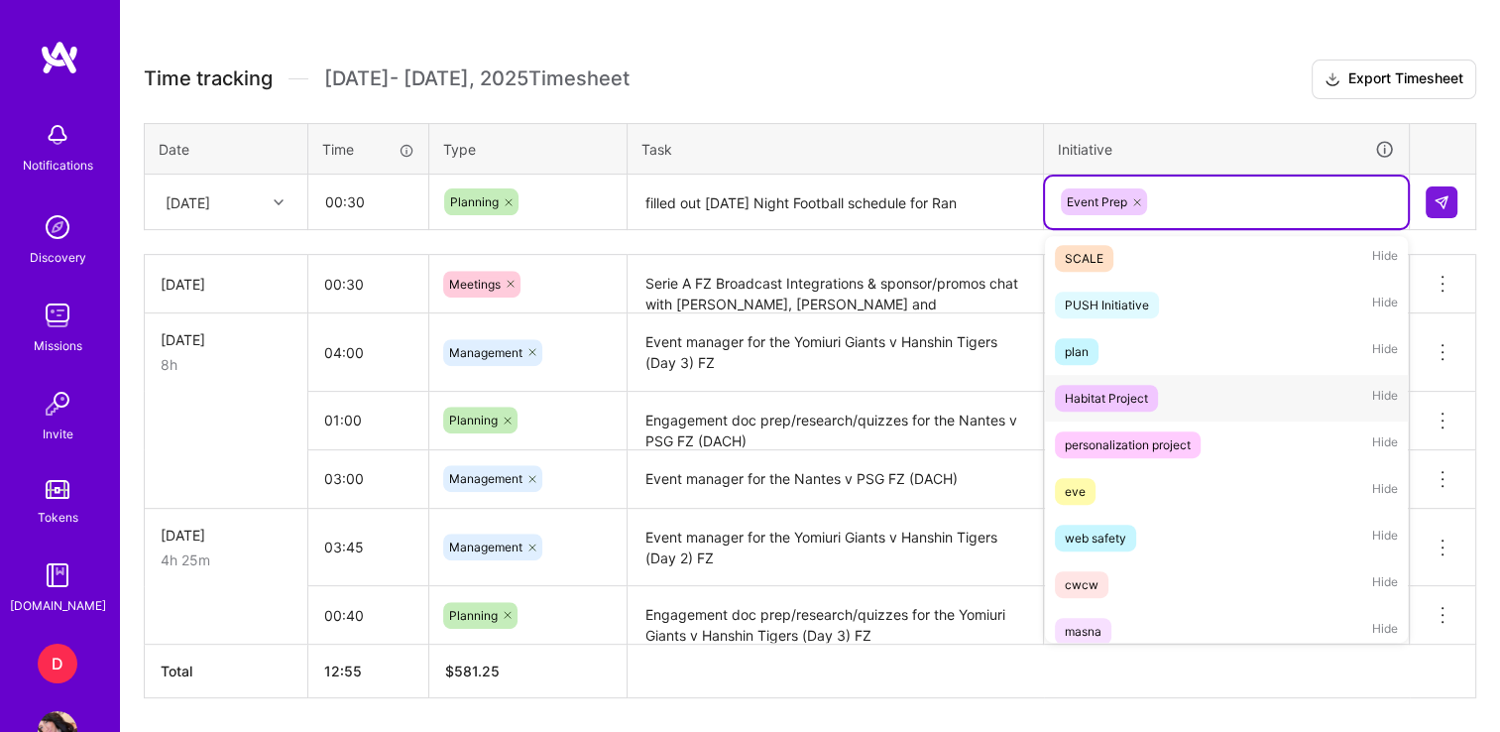
scroll to position [1030, 0]
click at [1081, 337] on span "plan" at bounding box center [1077, 350] width 44 height 27
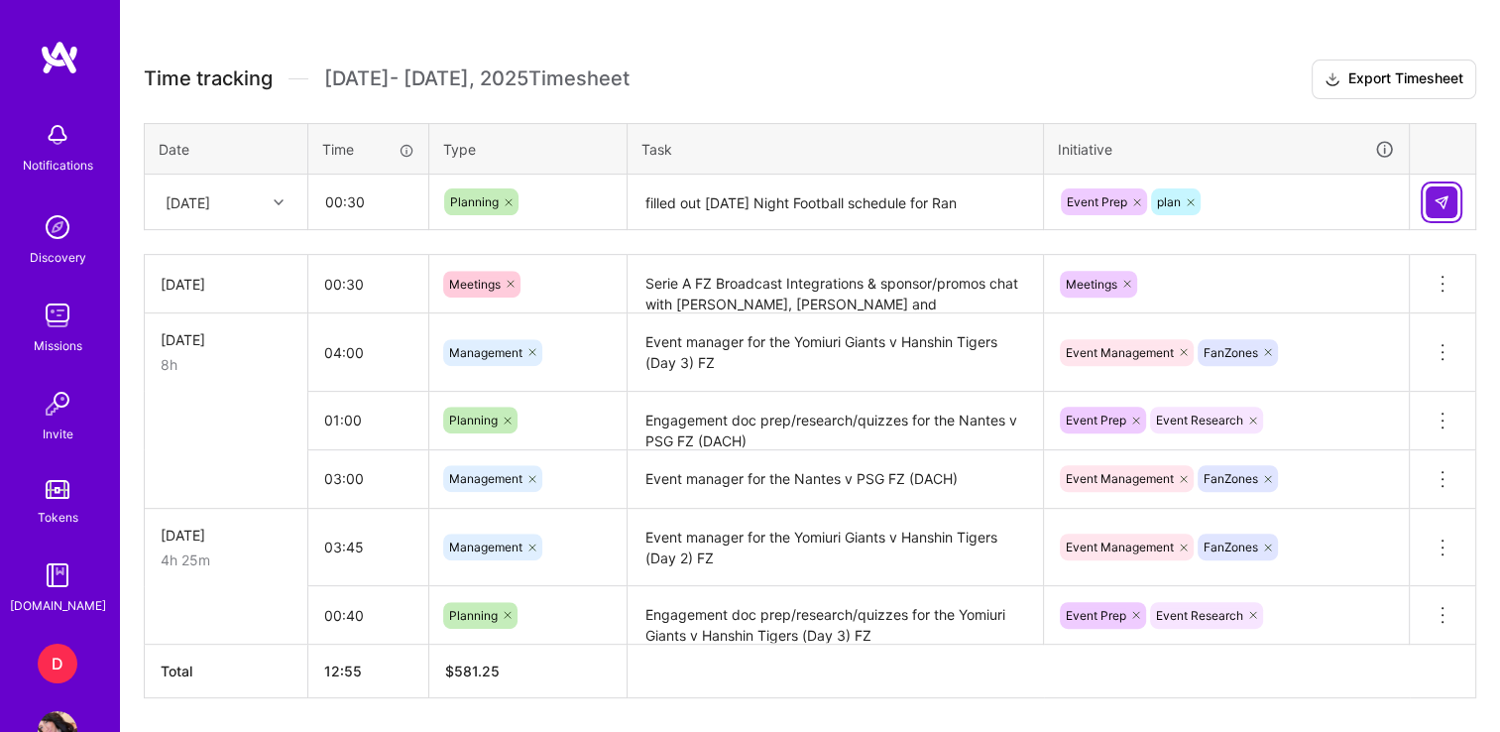
click at [1426, 200] on button at bounding box center [1442, 202] width 32 height 32
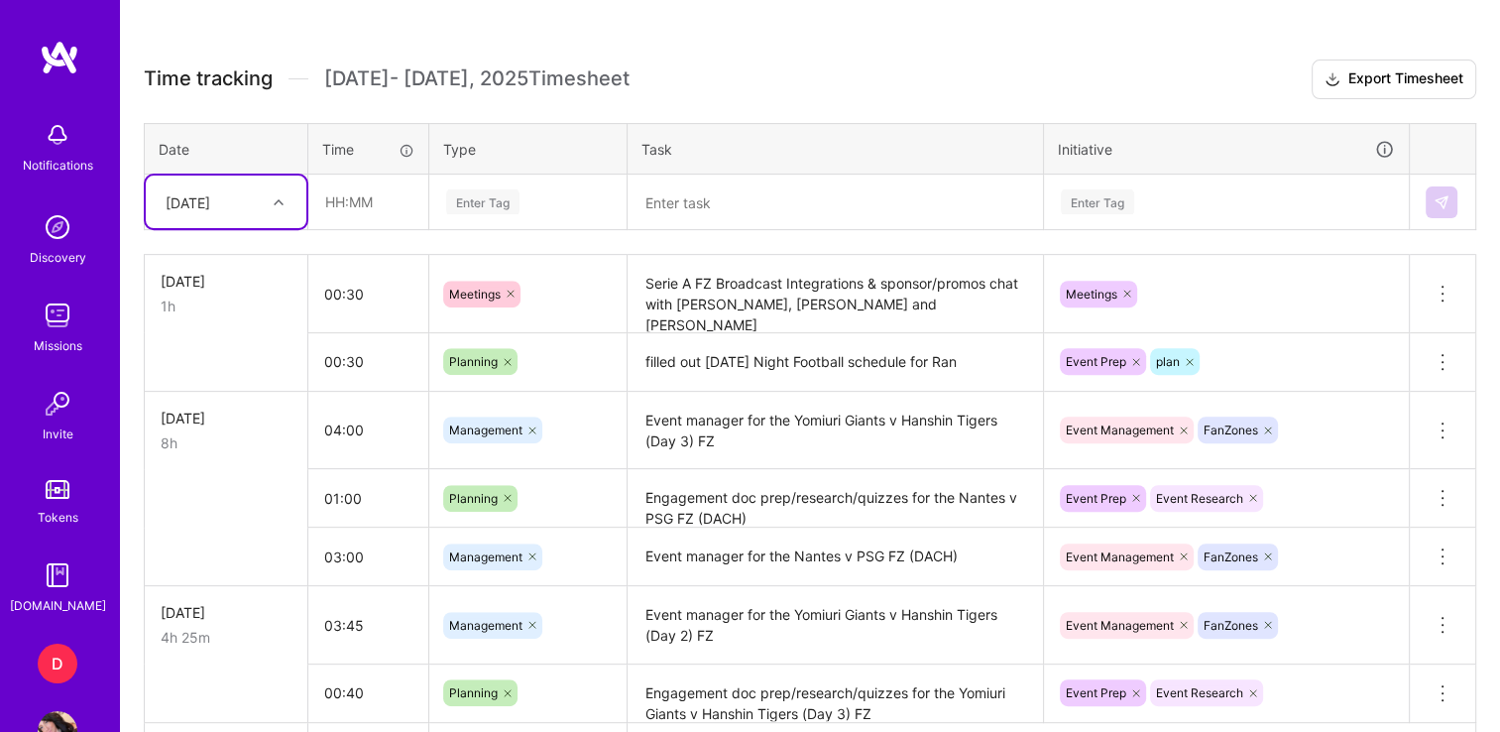
scroll to position [845, 0]
